Goal: Transaction & Acquisition: Purchase product/service

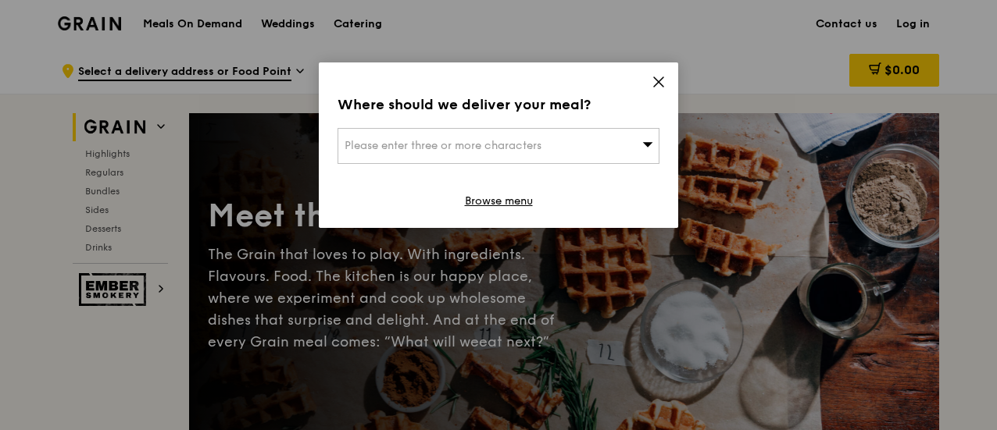
click at [653, 80] on icon at bounding box center [658, 82] width 14 height 14
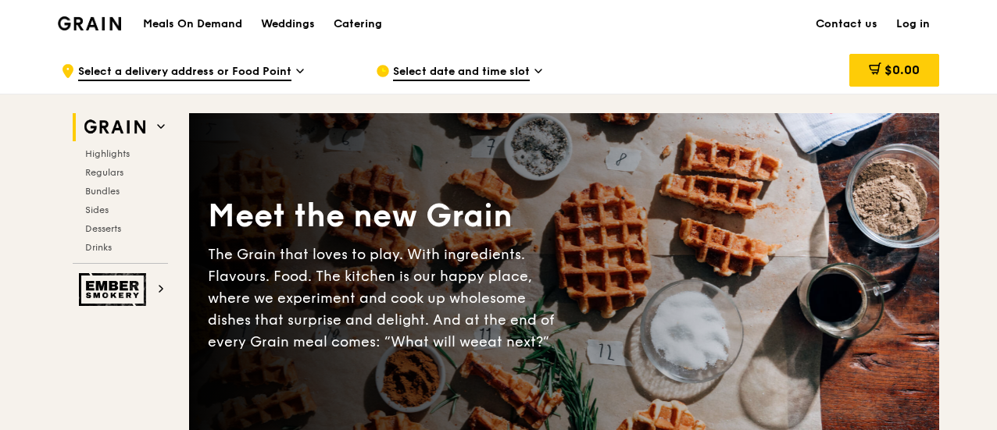
click at [491, 59] on div "Select date and time slot" at bounding box center [521, 71] width 290 height 47
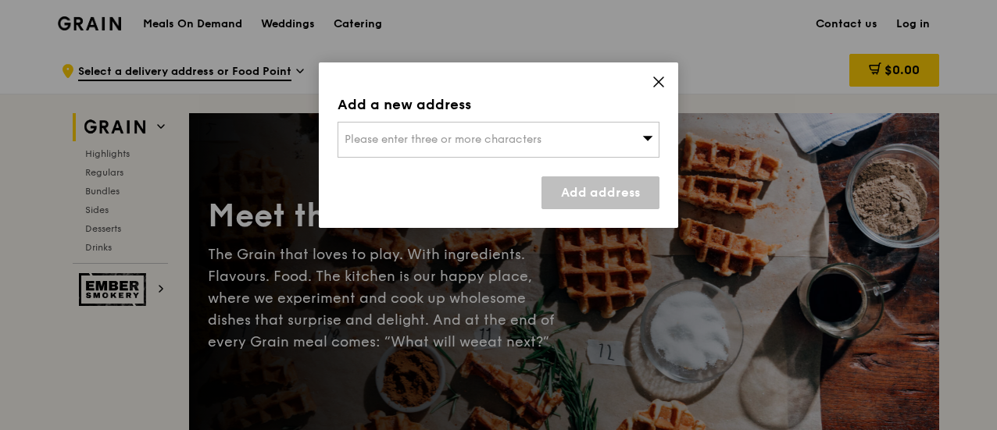
click at [511, 130] on div "Please enter three or more characters" at bounding box center [498, 140] width 322 height 36
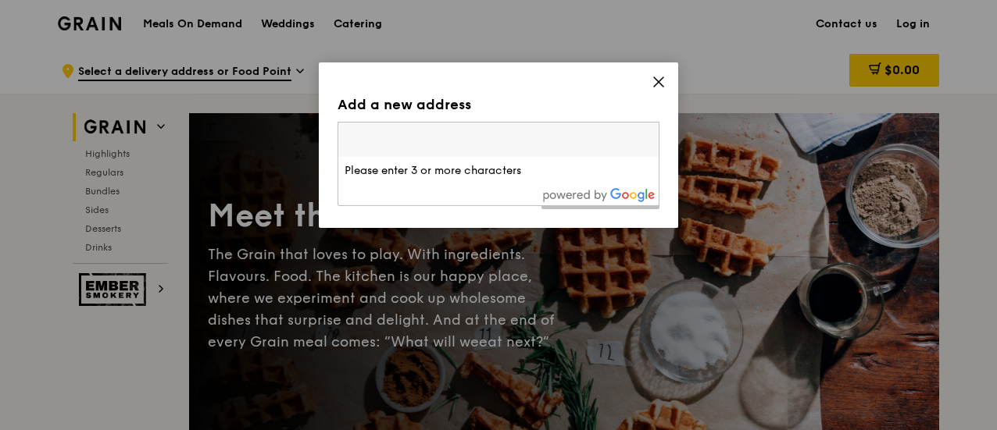
click at [659, 71] on div "Add a new address Please enter three or more characters Please enter 3 or more …" at bounding box center [498, 145] width 359 height 166
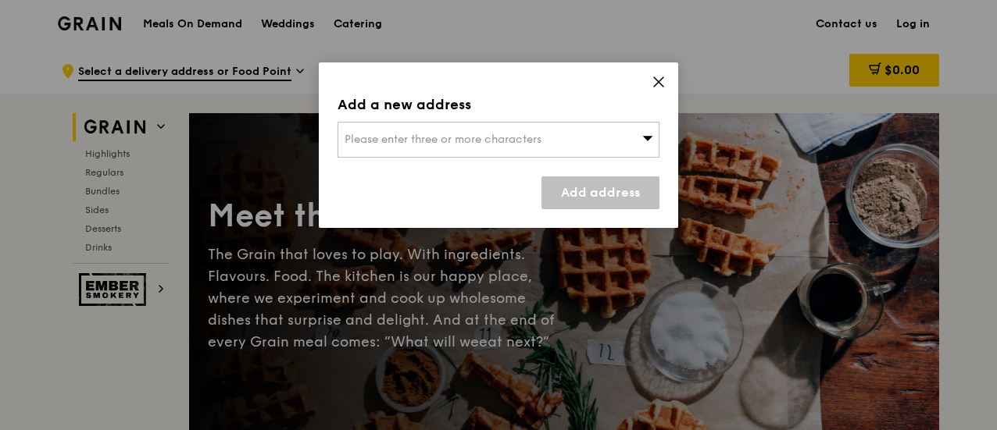
click at [662, 75] on icon at bounding box center [658, 82] width 14 height 14
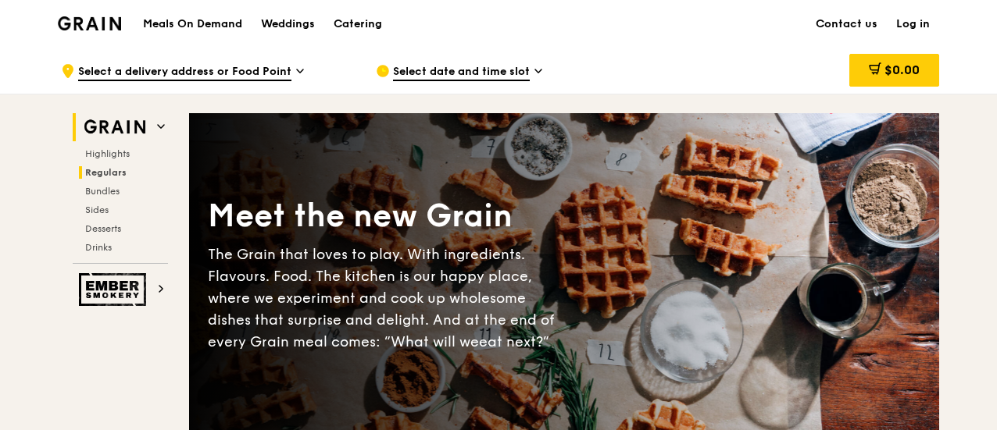
click at [105, 173] on span "Regulars" at bounding box center [105, 172] width 41 height 11
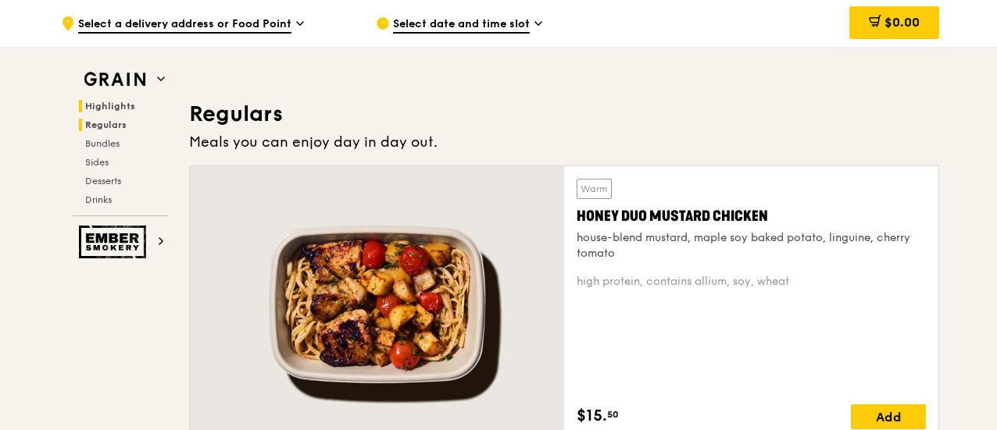
scroll to position [1011, 0]
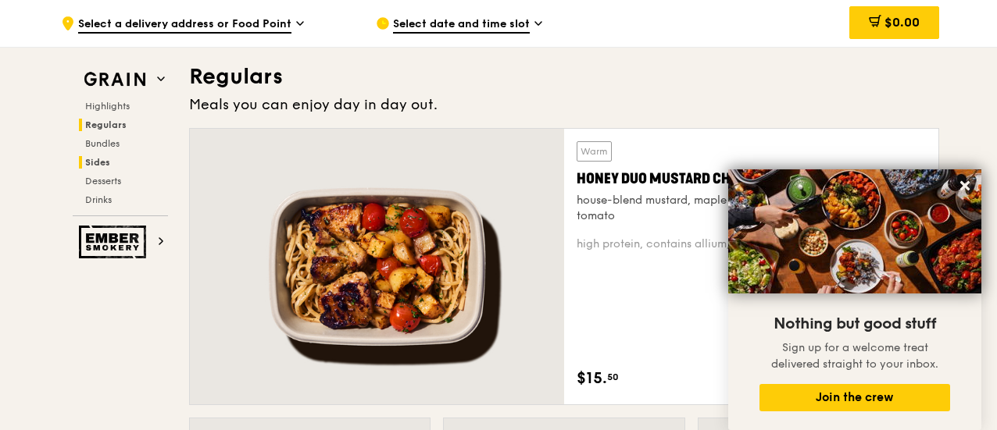
click at [97, 157] on span "Sides" at bounding box center [97, 162] width 25 height 11
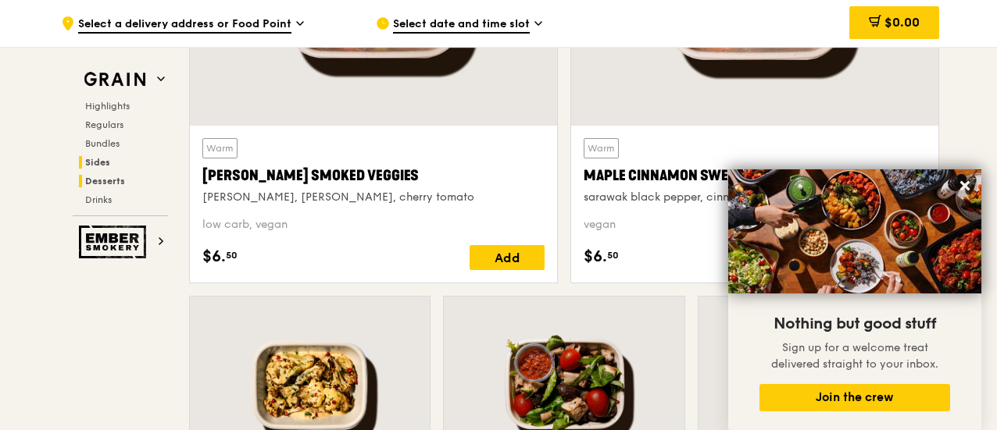
scroll to position [3737, 0]
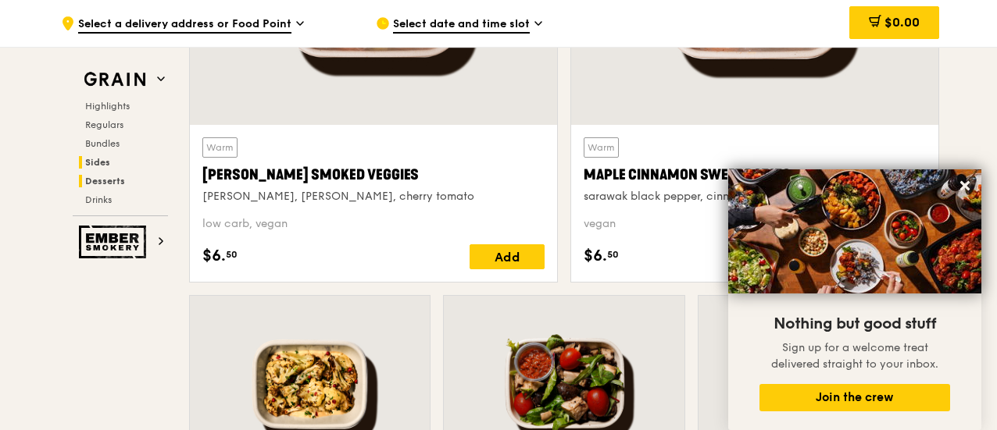
click at [107, 182] on span "Desserts" at bounding box center [105, 181] width 40 height 11
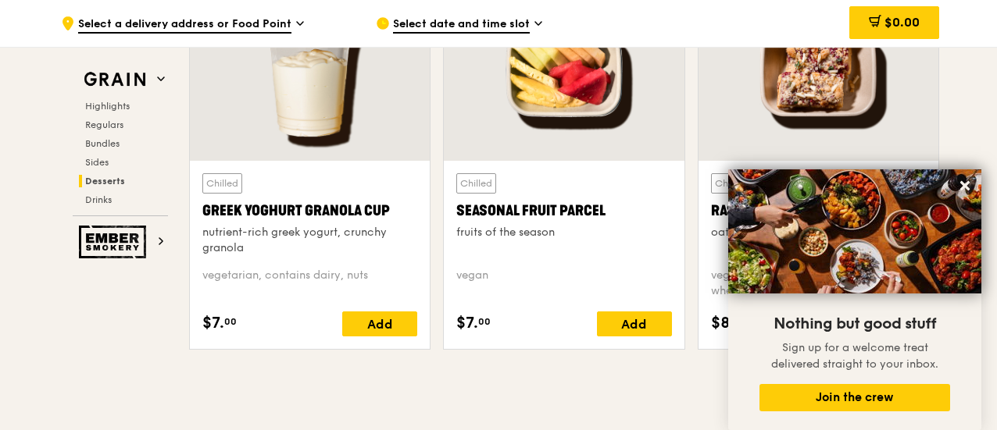
scroll to position [5020, 0]
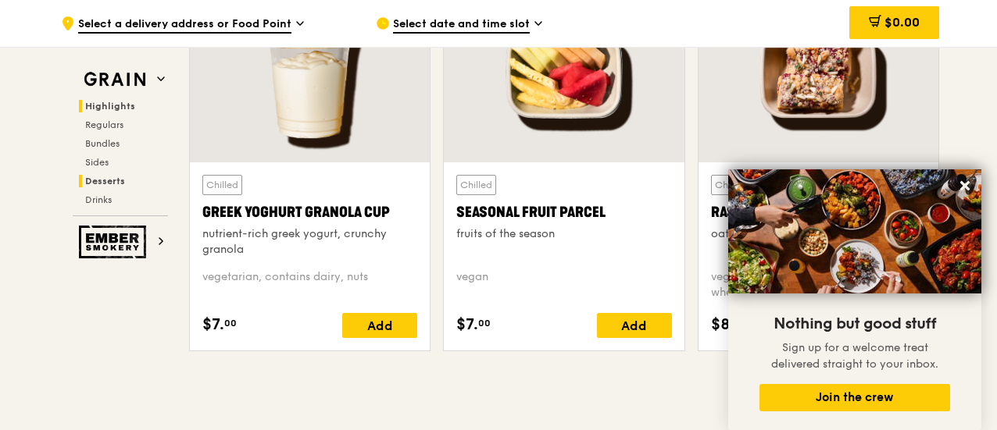
click at [99, 112] on h2 "Highlights" at bounding box center [123, 106] width 89 height 12
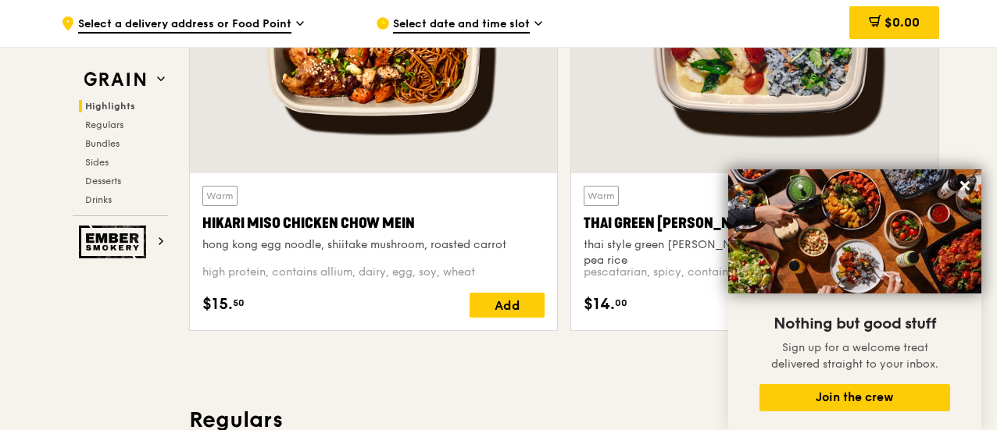
scroll to position [441, 0]
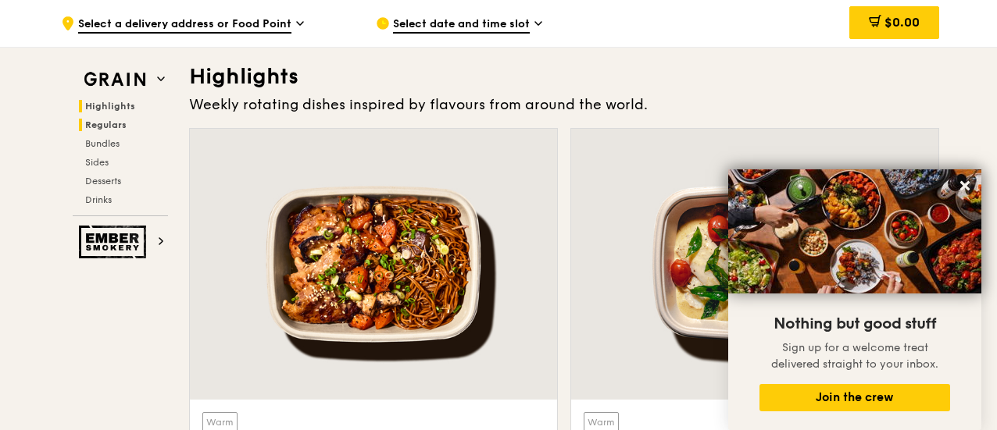
click at [100, 127] on span "Regulars" at bounding box center [105, 125] width 41 height 11
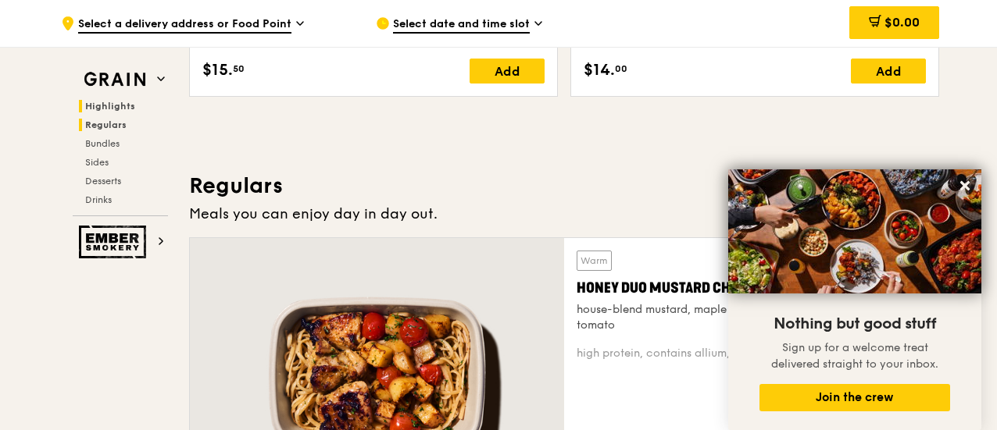
scroll to position [1010, 0]
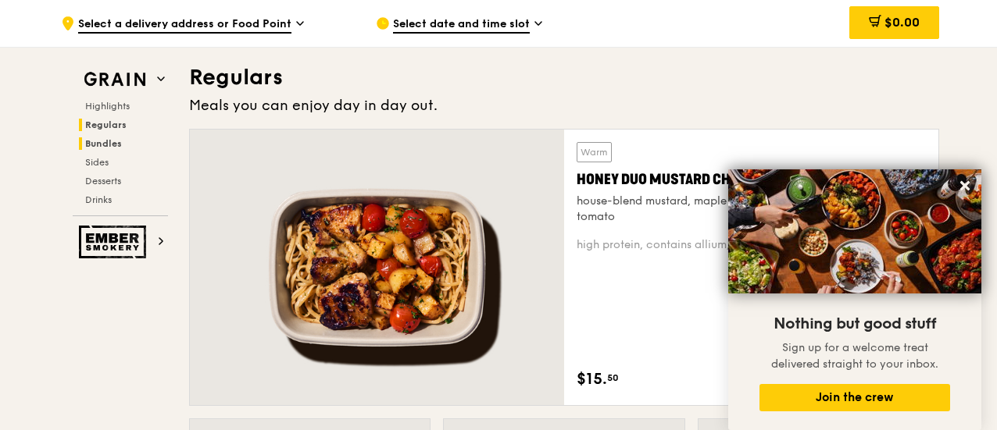
click at [95, 141] on span "Bundles" at bounding box center [103, 143] width 37 height 11
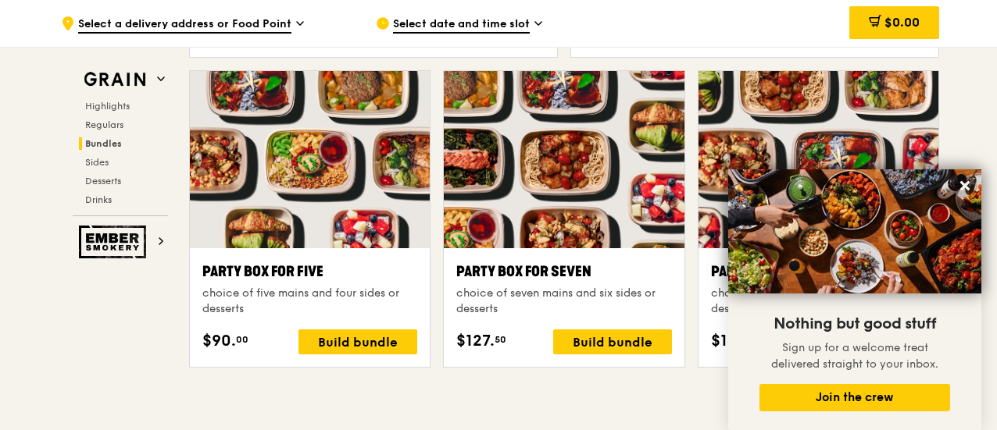
scroll to position [3082, 0]
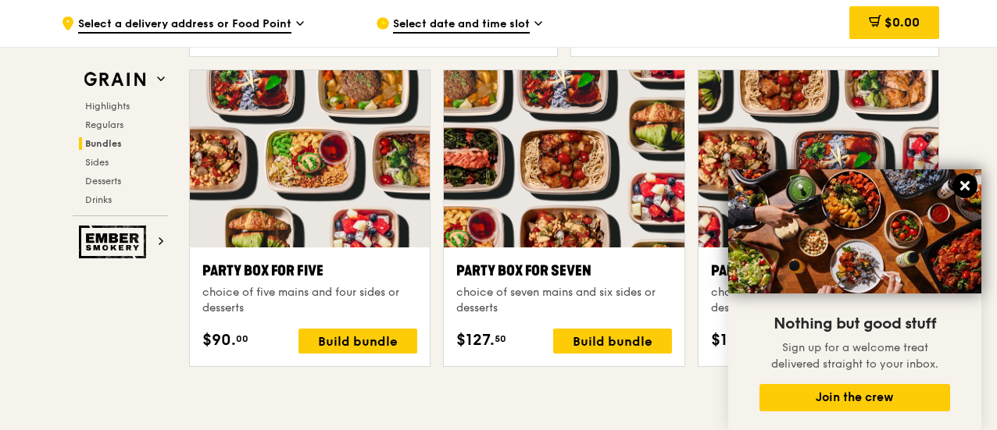
click at [961, 181] on icon at bounding box center [965, 186] width 14 height 14
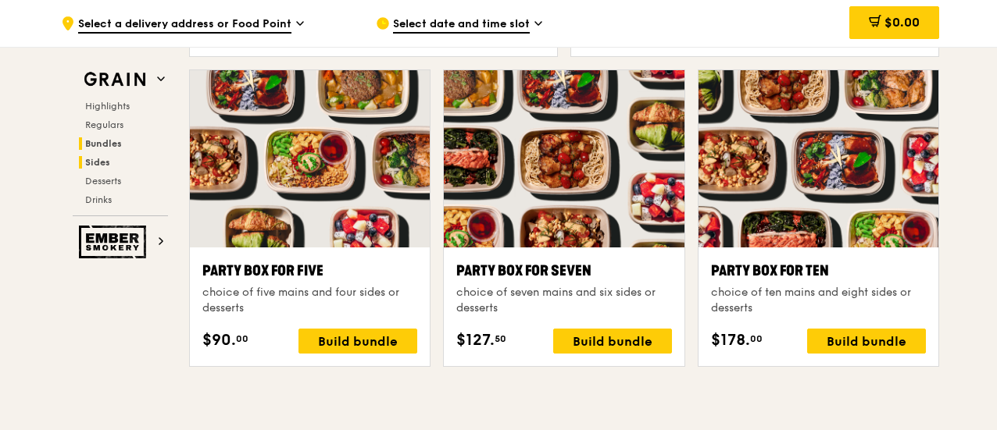
click at [102, 159] on span "Sides" at bounding box center [97, 162] width 25 height 11
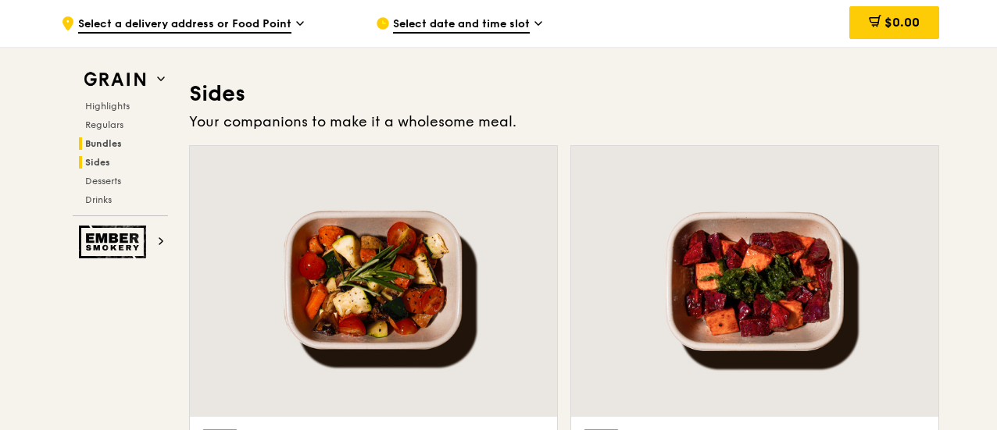
scroll to position [3459, 0]
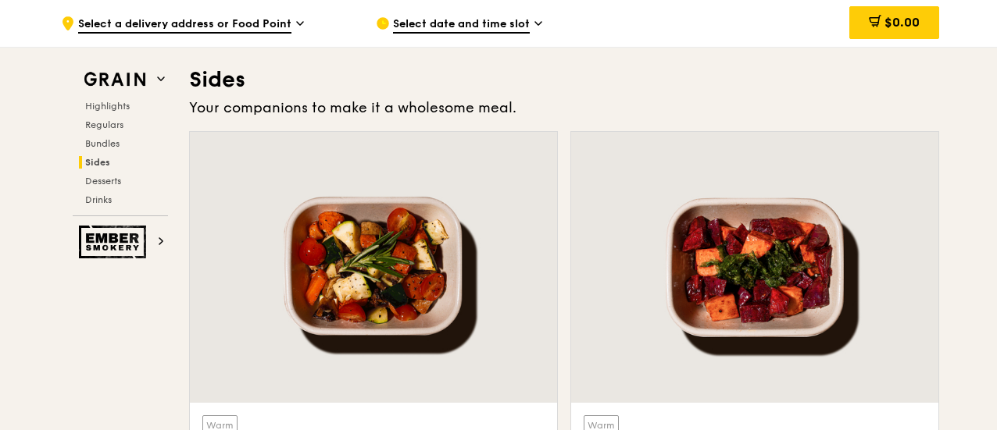
click at [112, 189] on div "Highlights Regulars Bundles Sides Desserts Drinks" at bounding box center [120, 153] width 95 height 106
click at [105, 180] on span "Desserts" at bounding box center [105, 181] width 40 height 11
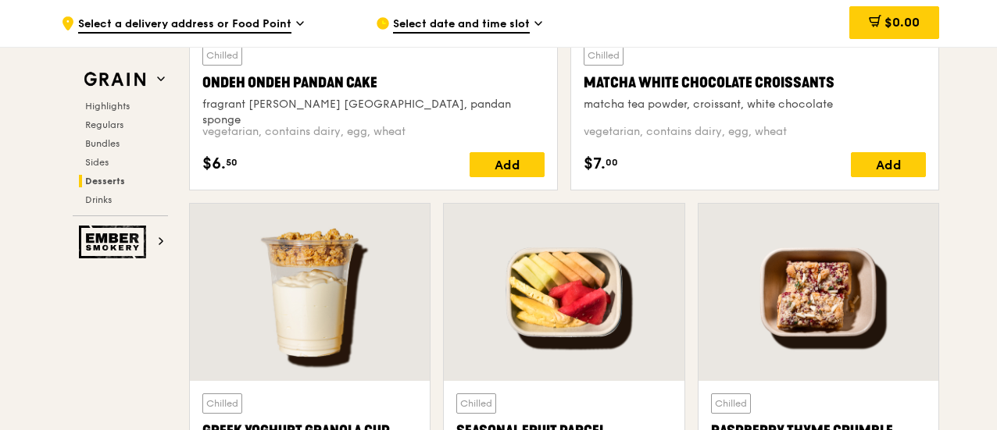
scroll to position [4803, 0]
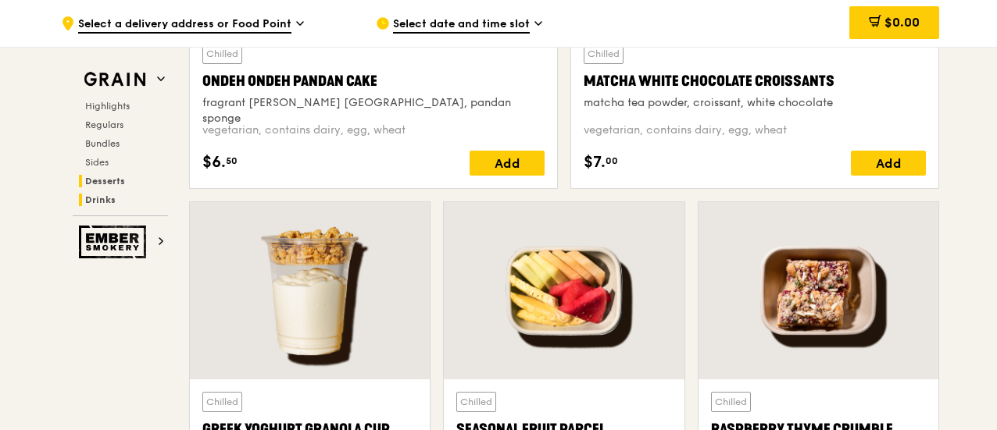
click at [91, 198] on span "Drinks" at bounding box center [100, 200] width 30 height 11
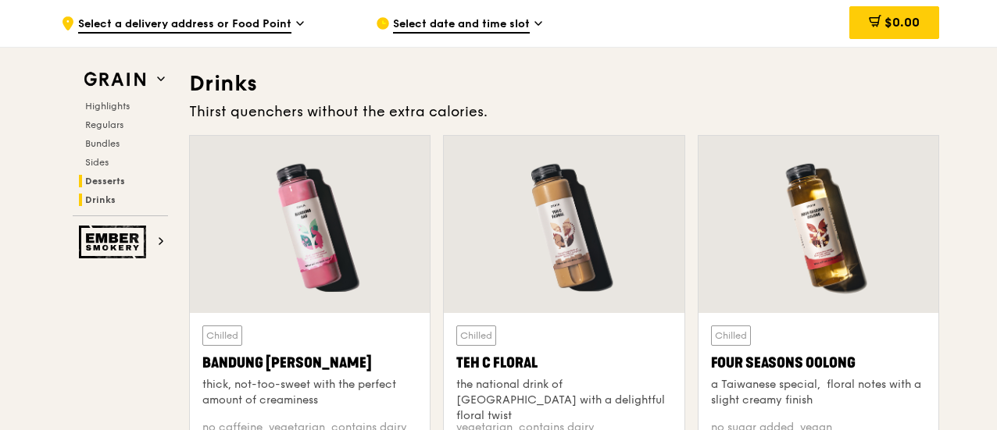
scroll to position [5378, 0]
